Goal: Check status: Check status

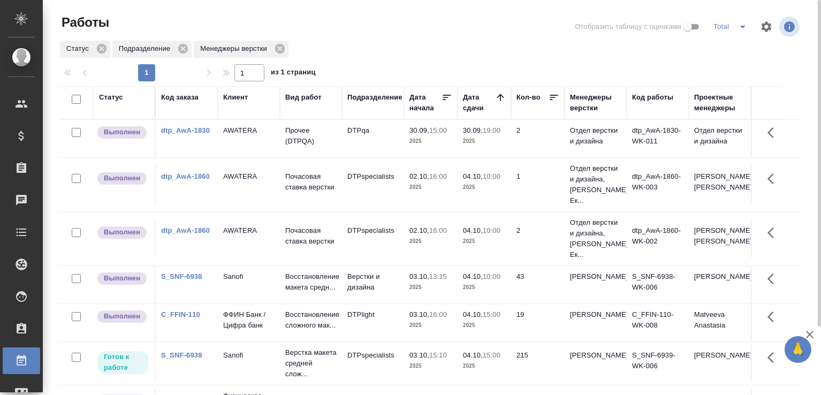
click at [454, 304] on td "03.10, 13:15 2025" at bounding box center [431, 284] width 54 height 37
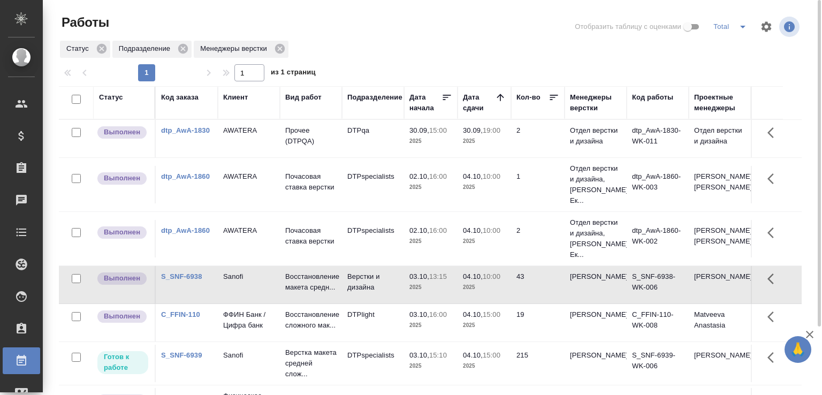
click at [454, 304] on td "03.10, 13:15 2025" at bounding box center [431, 284] width 54 height 37
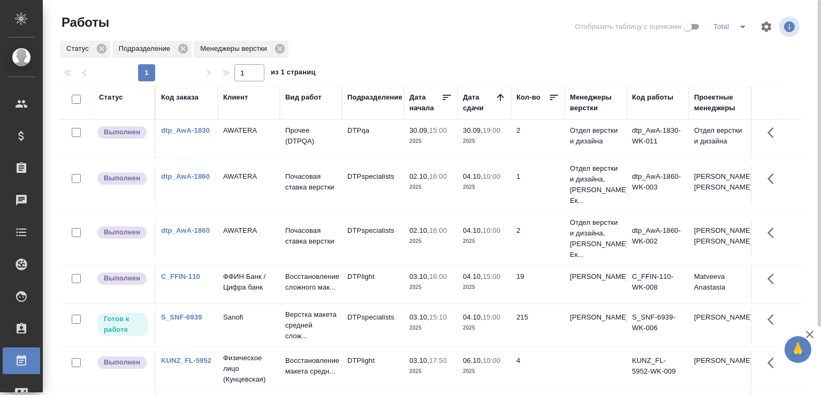
click at [276, 304] on td "ФФИН Банк / Цифра банк" at bounding box center [249, 284] width 62 height 37
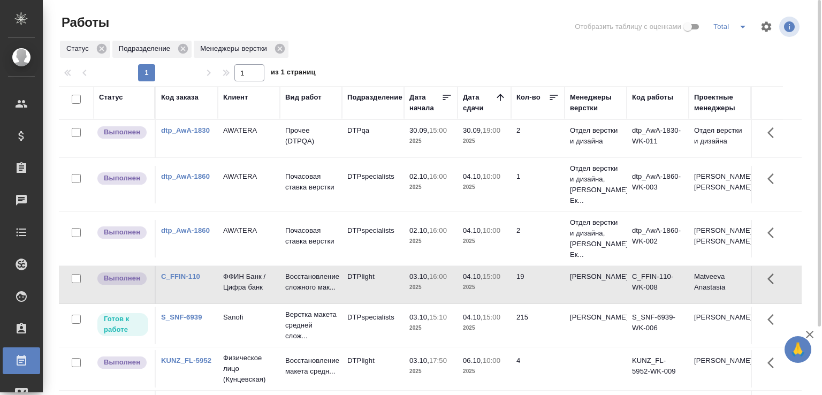
click at [276, 304] on td "ФФИН Банк / Цифра банк" at bounding box center [249, 284] width 62 height 37
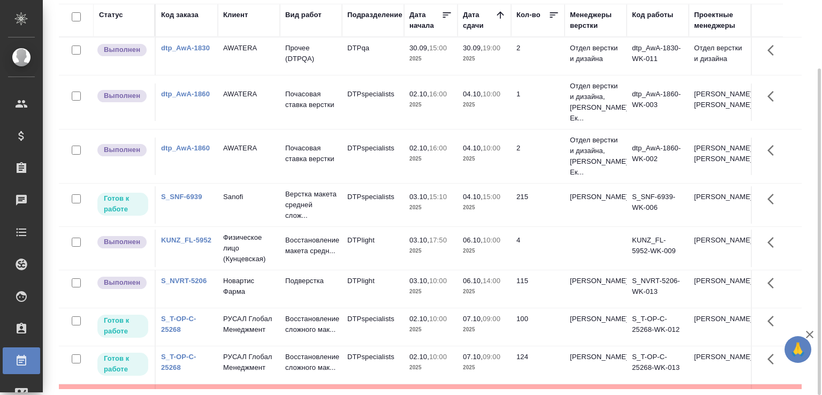
click at [486, 110] on p "2025" at bounding box center [484, 105] width 43 height 11
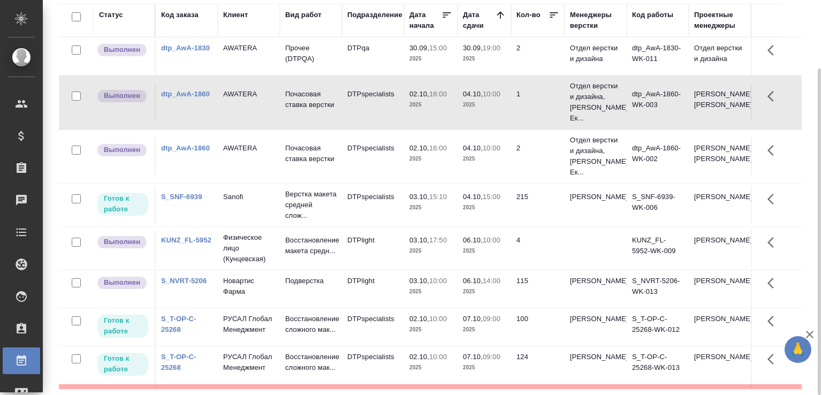
click at [486, 110] on p "2025" at bounding box center [484, 105] width 43 height 11
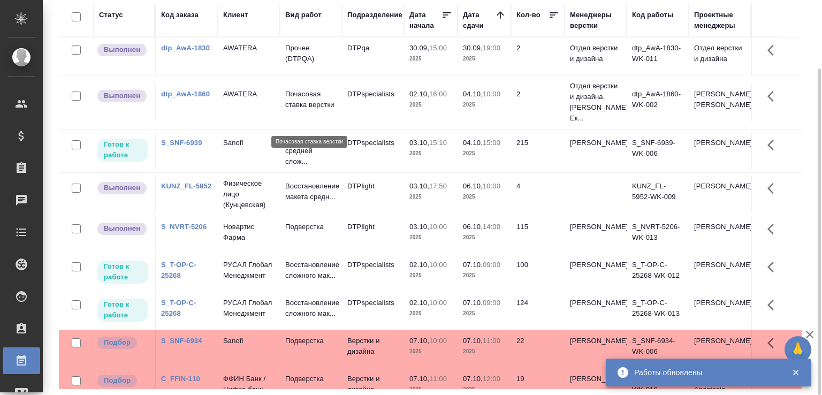
click at [286, 110] on p "Почасовая ставка верстки" at bounding box center [310, 99] width 51 height 21
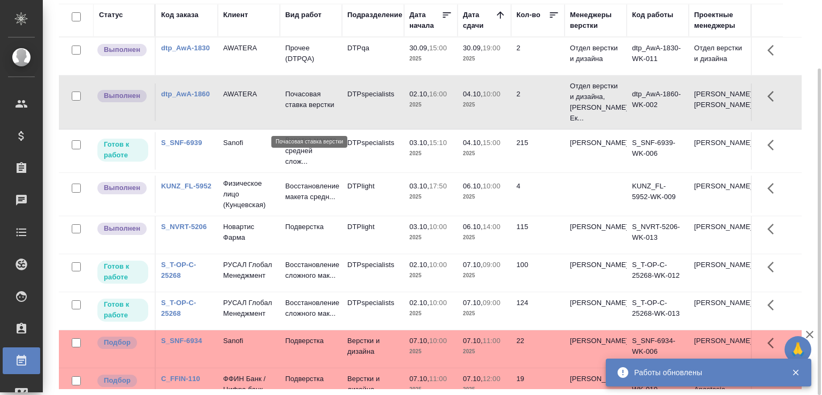
click at [286, 110] on p "Почасовая ставка верстки" at bounding box center [310, 99] width 51 height 21
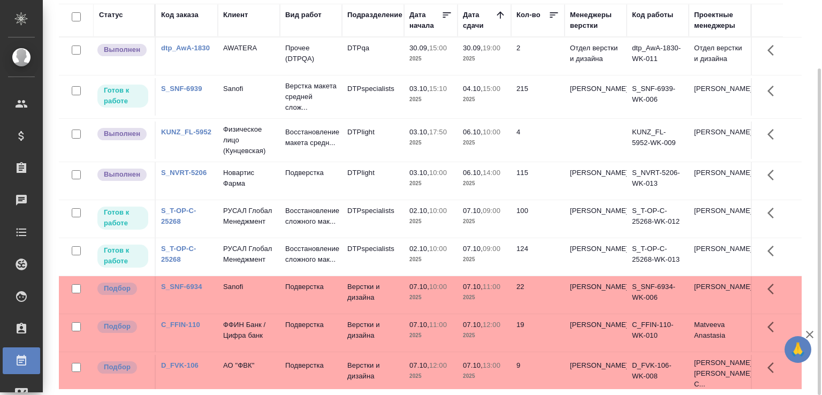
click at [327, 195] on td "Подверстка" at bounding box center [311, 180] width 62 height 37
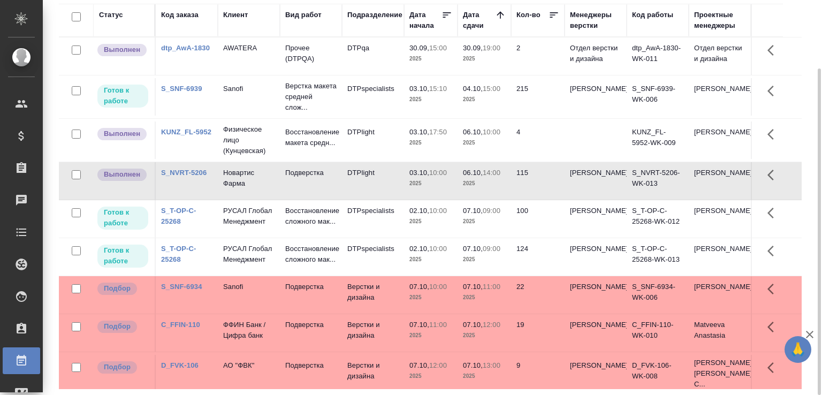
click at [327, 195] on td "Подверстка" at bounding box center [311, 180] width 62 height 37
click at [307, 200] on td "Подверстка" at bounding box center [311, 180] width 62 height 37
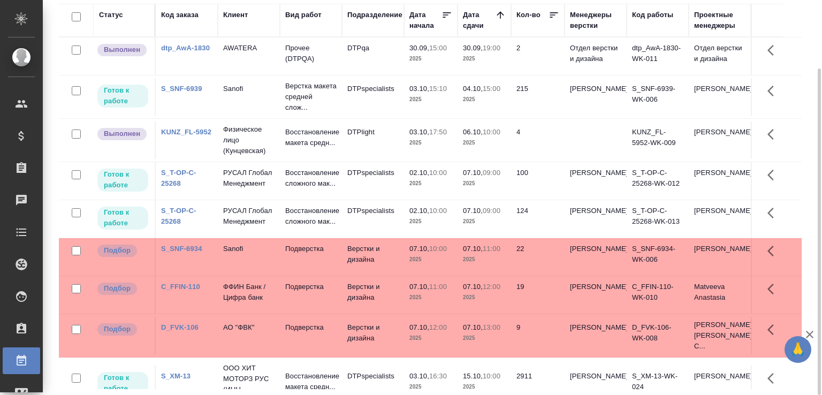
click at [340, 269] on td "Подверстка" at bounding box center [311, 256] width 62 height 37
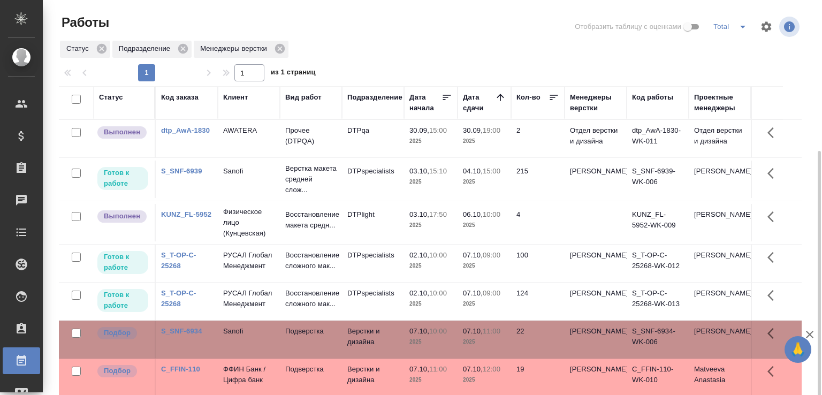
scroll to position [96, 0]
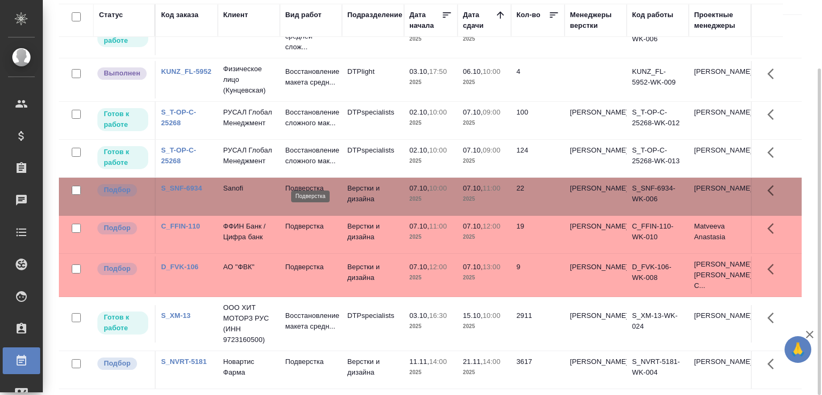
click at [300, 183] on p "Подверстка" at bounding box center [310, 188] width 51 height 11
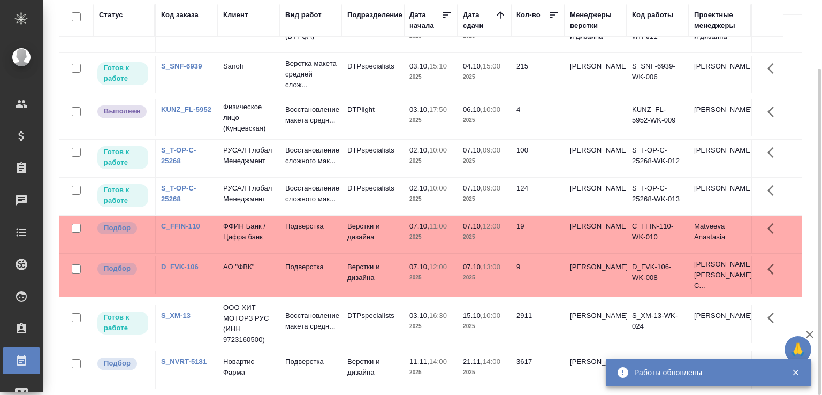
scroll to position [58, 0]
click at [283, 222] on td "Подверстка" at bounding box center [311, 234] width 62 height 37
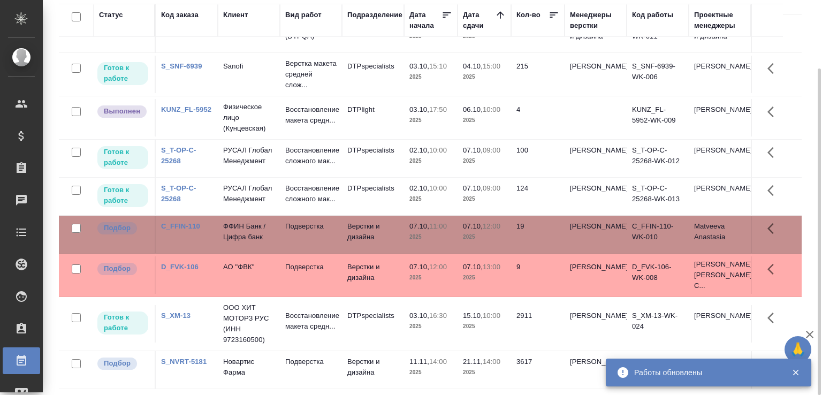
click at [283, 222] on td "Подверстка" at bounding box center [311, 234] width 62 height 37
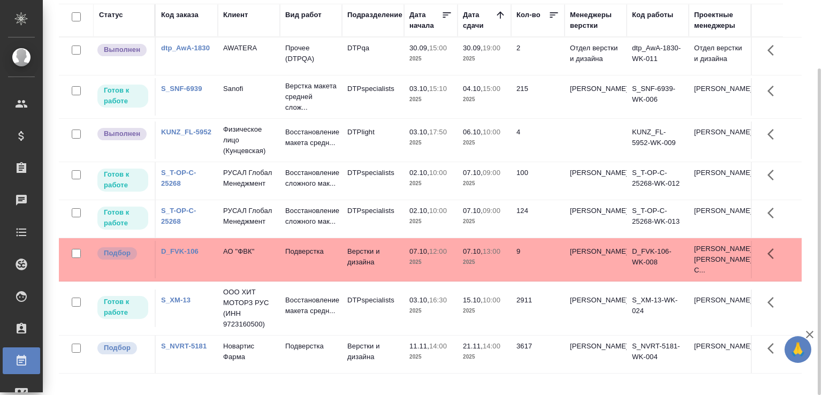
scroll to position [0, 0]
click at [336, 257] on p "Подверстка" at bounding box center [310, 251] width 51 height 11
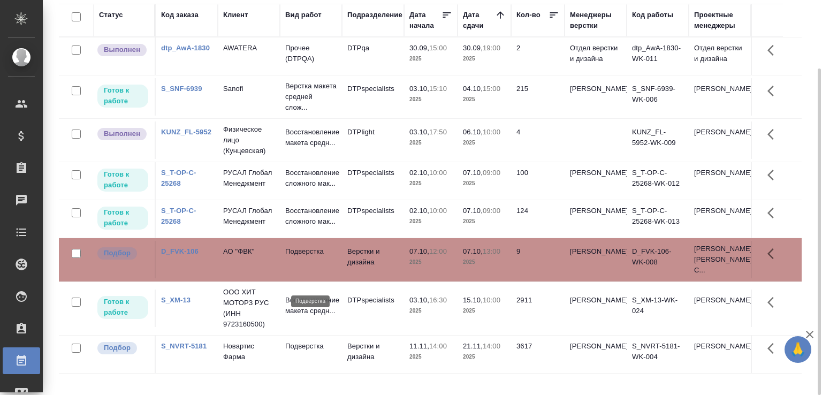
click at [336, 257] on p "Подверстка" at bounding box center [310, 251] width 51 height 11
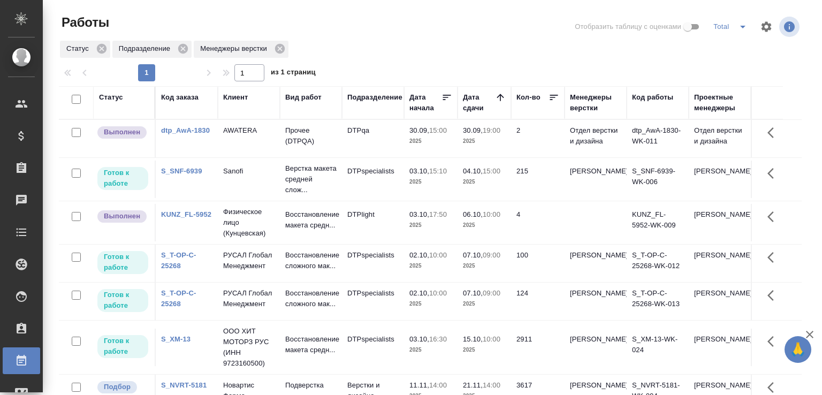
click at [112, 101] on div "Статус" at bounding box center [111, 97] width 24 height 11
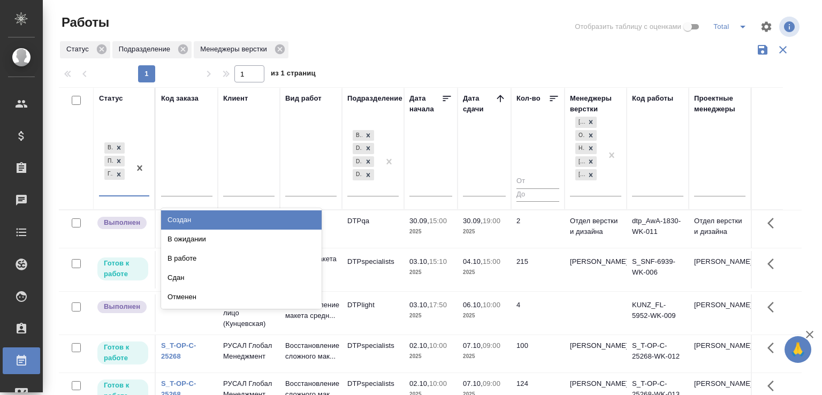
click at [123, 192] on div "Выполнен Подбор Готов к работе" at bounding box center [114, 167] width 31 height 55
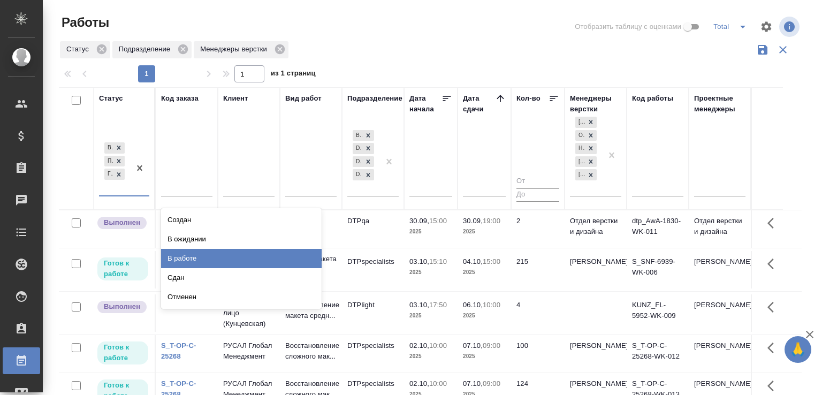
click at [185, 263] on div "В работе" at bounding box center [241, 258] width 161 height 19
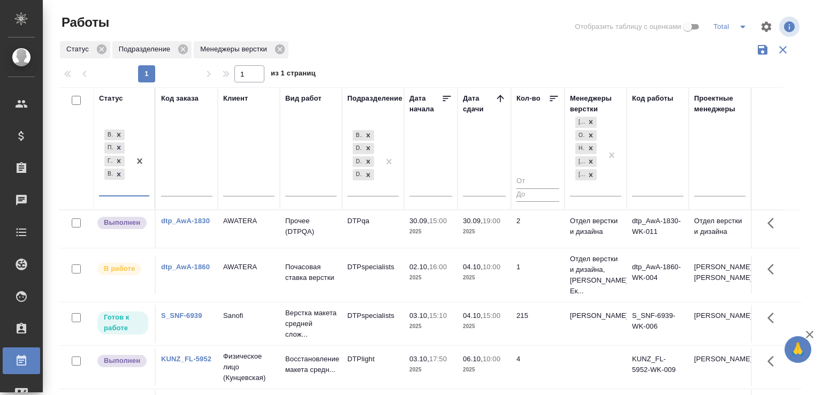
click at [165, 271] on link "dtp_AwA-1860" at bounding box center [185, 267] width 49 height 8
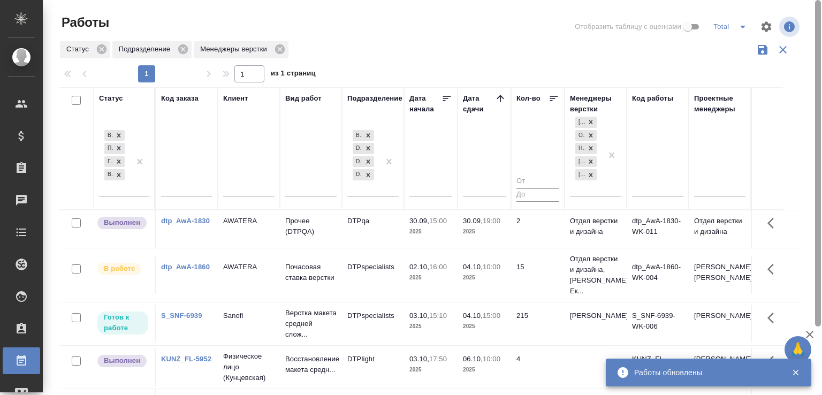
click at [814, 336] on icon "button" at bounding box center [810, 334] width 13 height 13
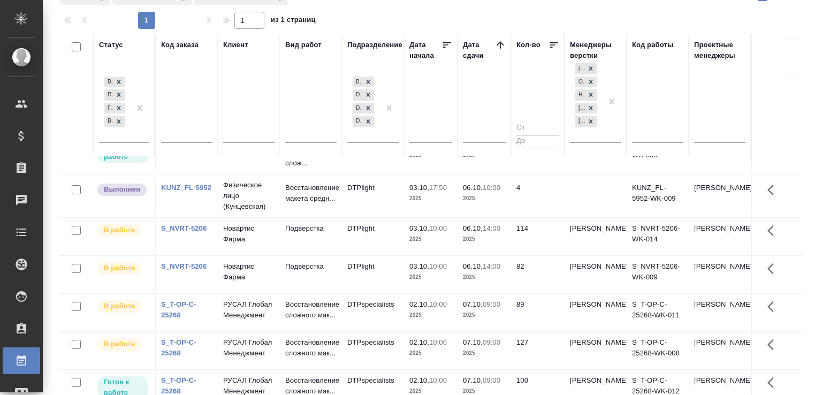
scroll to position [120, 0]
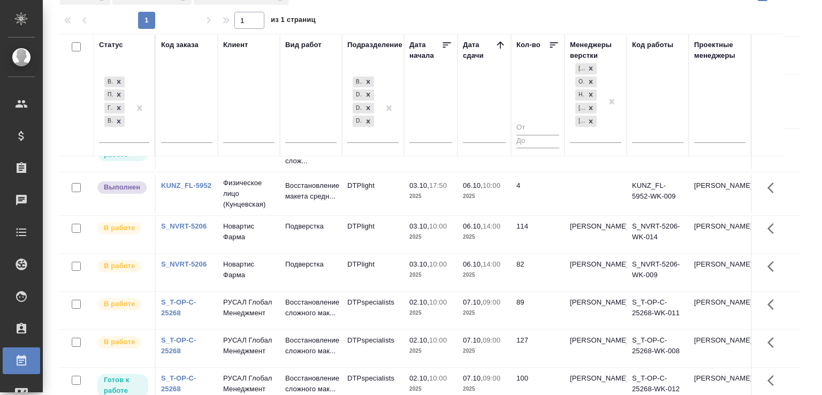
drag, startPoint x: 772, startPoint y: 268, endPoint x: 771, endPoint y: 276, distance: 8.0
click at [771, 253] on td at bounding box center [767, 234] width 32 height 37
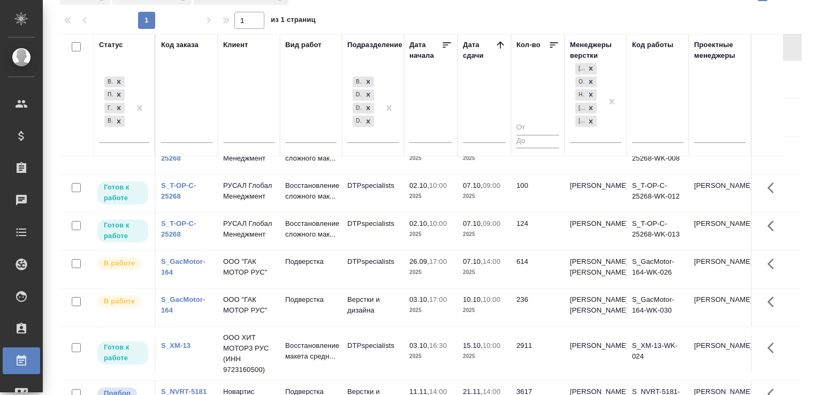
scroll to position [0, 0]
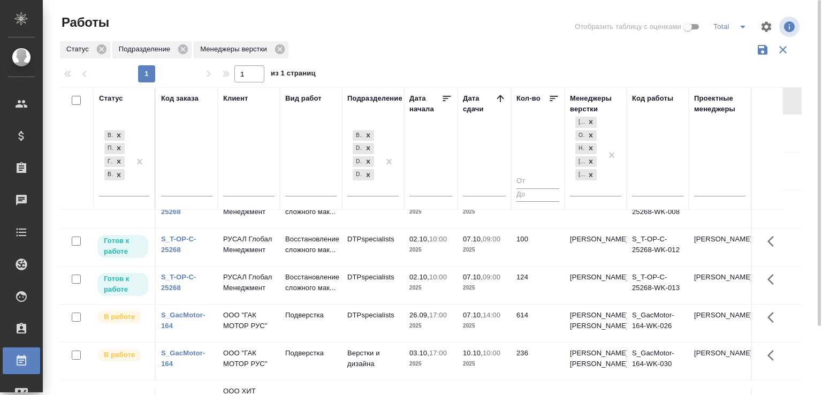
click at [741, 28] on icon "split button" at bounding box center [743, 26] width 13 height 13
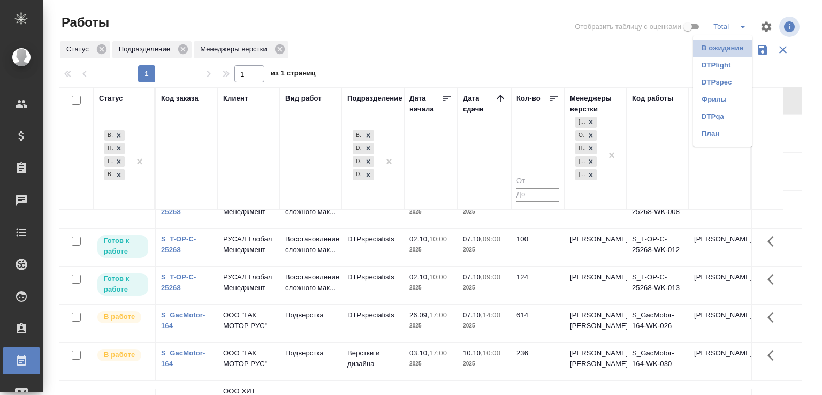
click at [725, 50] on li "В ожидании" at bounding box center [722, 48] width 59 height 17
